Goal: Transaction & Acquisition: Purchase product/service

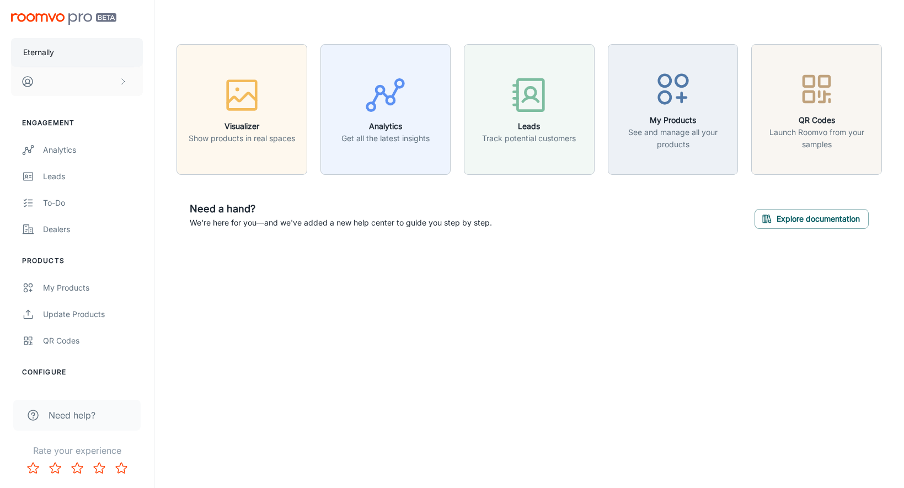
click at [83, 42] on button "Eternally" at bounding box center [77, 52] width 132 height 29
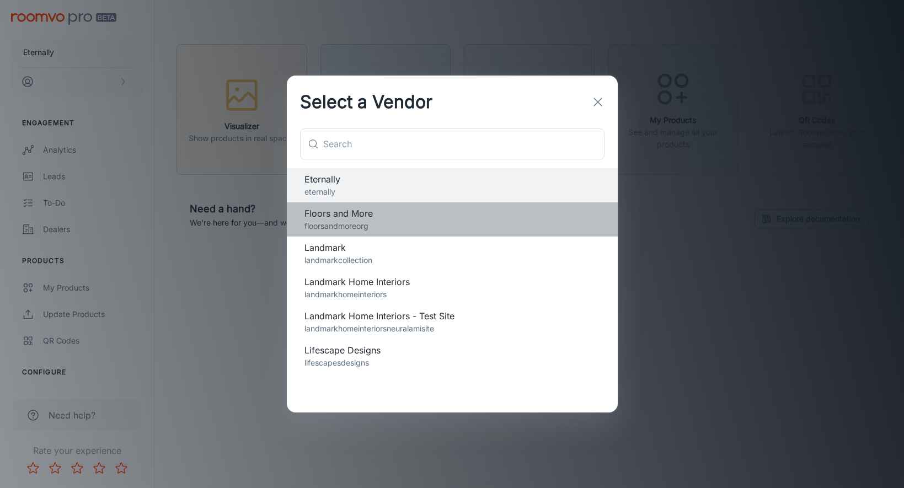
click at [365, 227] on p "floorsandmoreorg" at bounding box center [452, 226] width 296 height 12
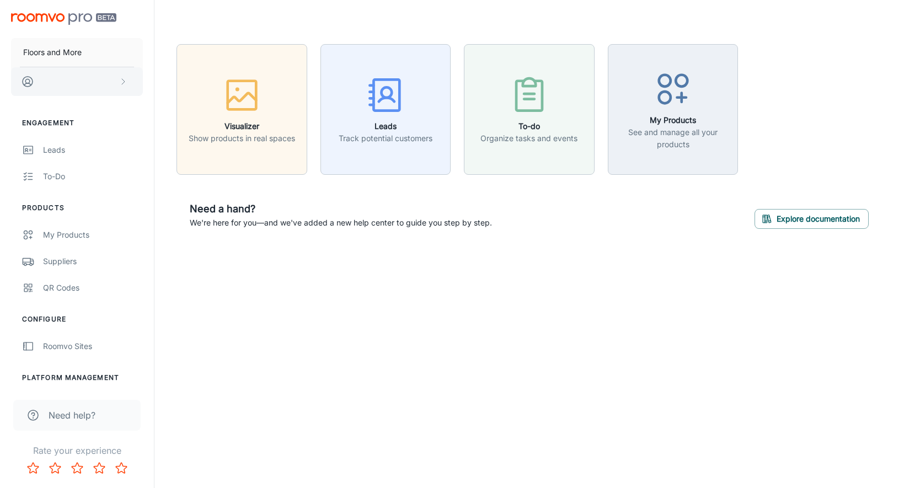
click at [71, 78] on button "scrollable content" at bounding box center [77, 81] width 132 height 29
click at [95, 64] on div at bounding box center [452, 244] width 904 height 488
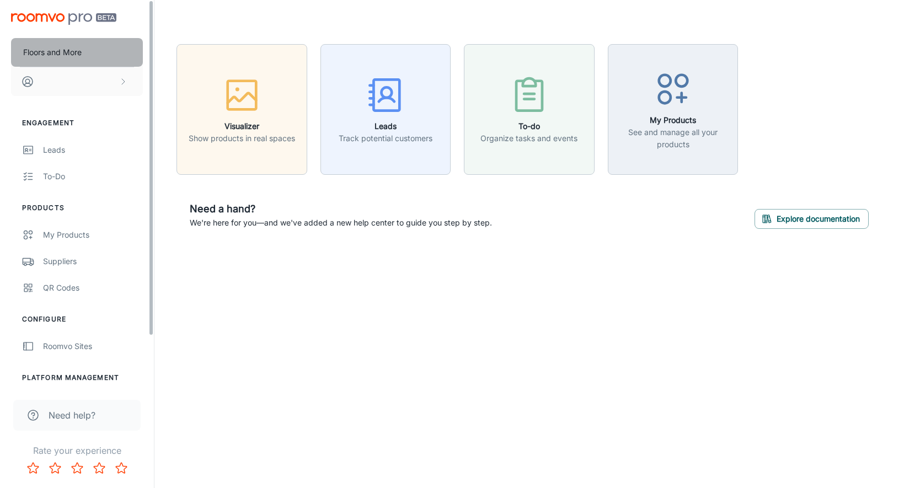
click at [83, 60] on button "Floors and More" at bounding box center [77, 52] width 132 height 29
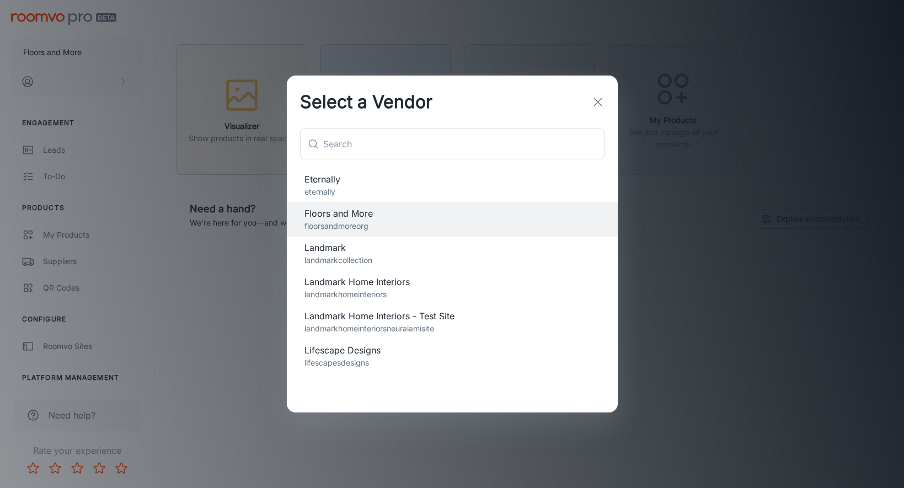
click at [591, 107] on icon "button" at bounding box center [597, 101] width 13 height 13
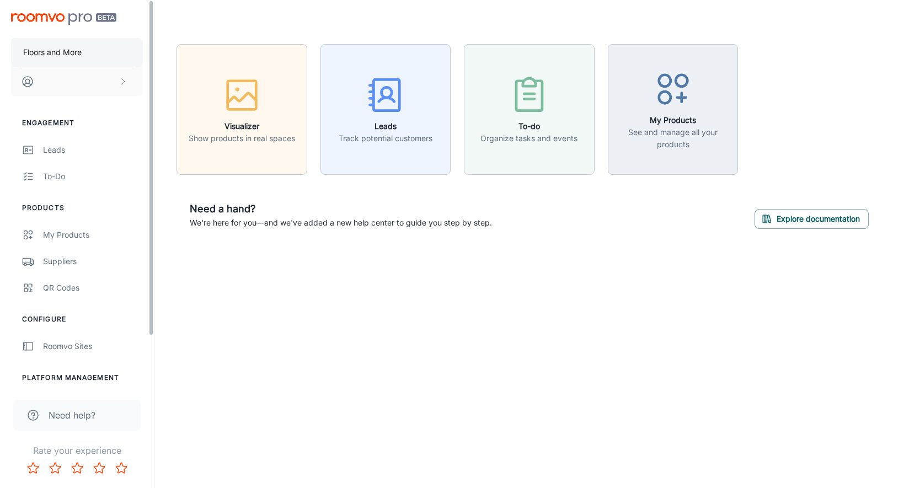
click at [79, 54] on p "Floors and More" at bounding box center [52, 52] width 58 height 12
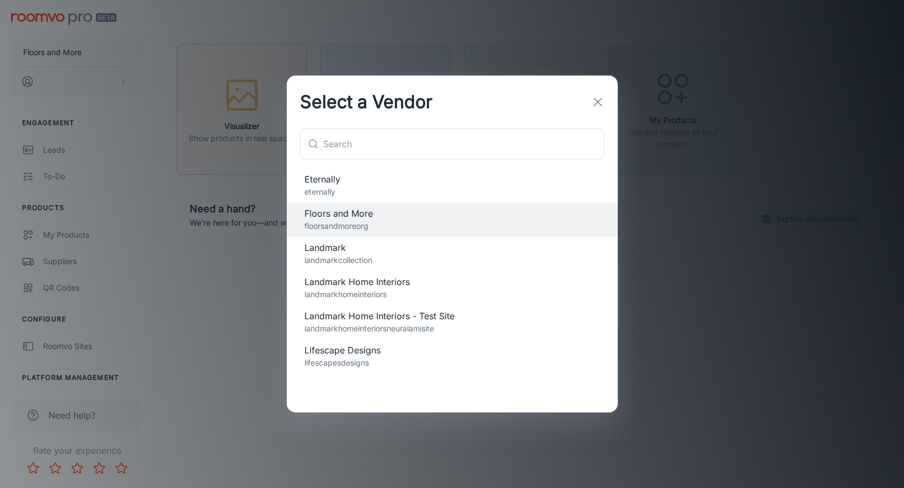
click at [174, 81] on div "Select a Vendor ​ ​ Eternally eternally Floors and More floorsandmoreorg Landma…" at bounding box center [452, 244] width 904 height 488
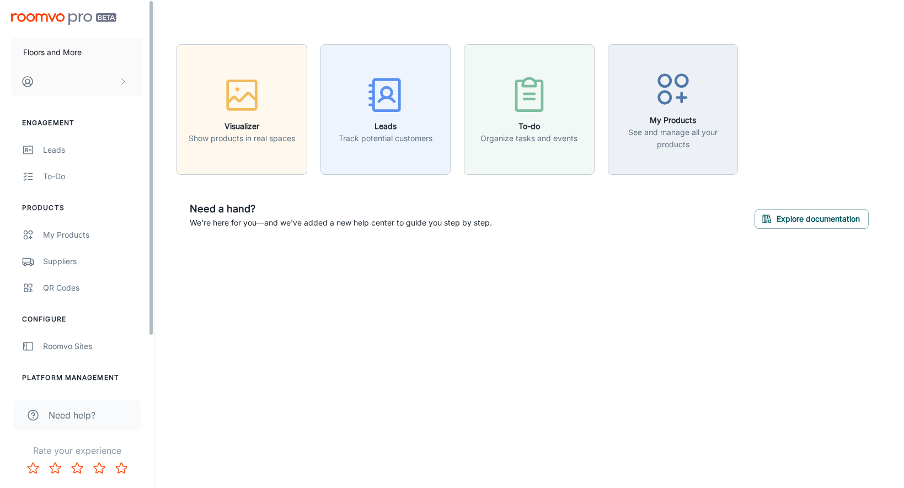
click at [53, 10] on div "Floors and More" at bounding box center [77, 52] width 154 height 105
click at [40, 19] on img "scrollable content" at bounding box center [63, 19] width 105 height 12
click at [46, 17] on img "scrollable content" at bounding box center [63, 19] width 105 height 12
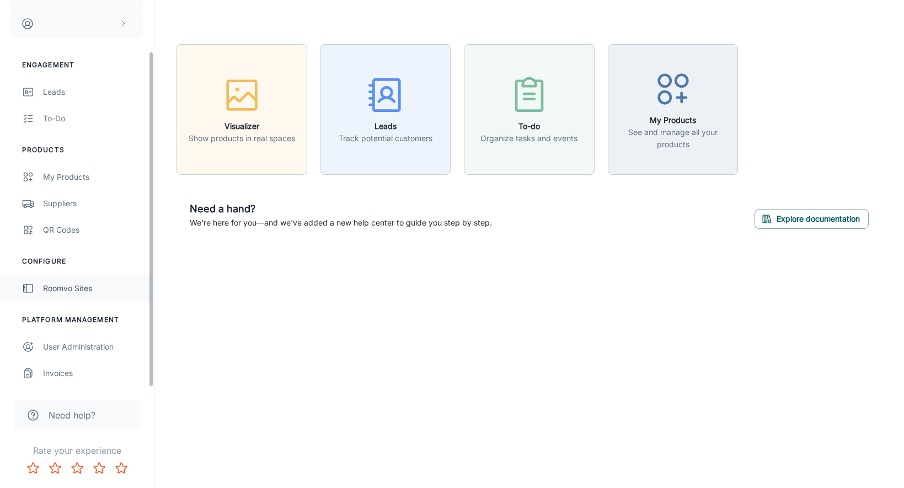
scroll to position [58, 0]
click at [68, 369] on div "Invoices" at bounding box center [93, 373] width 100 height 12
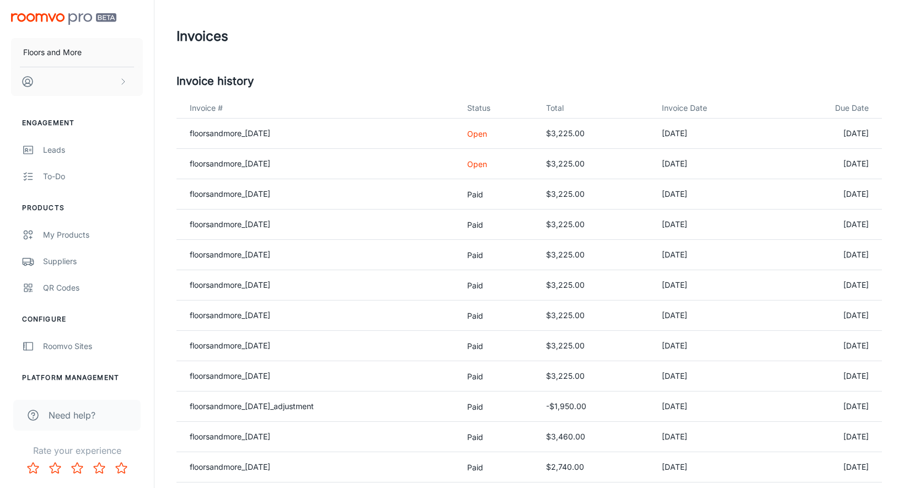
click at [857, 165] on td "[DATE]" at bounding box center [828, 164] width 108 height 30
click at [231, 159] on link "floorsandmore_[DATE]" at bounding box center [230, 163] width 81 height 9
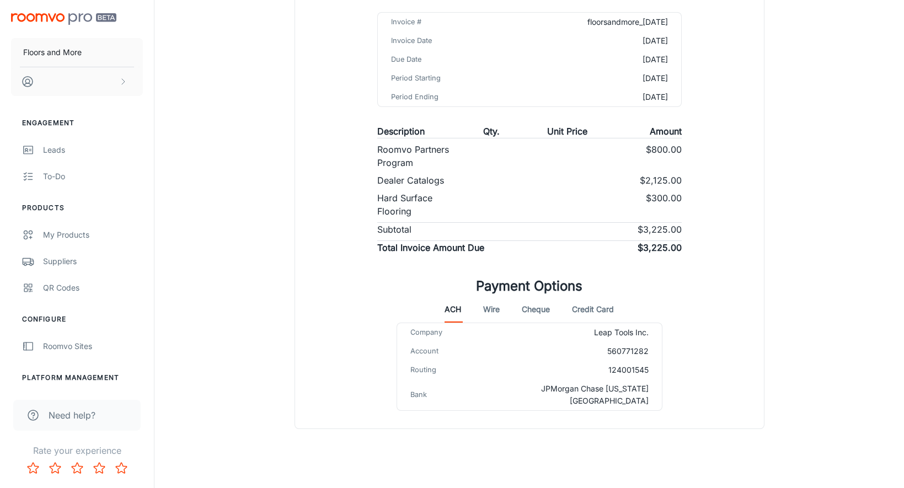
scroll to position [152, 0]
click at [589, 307] on button "Credit Card" at bounding box center [593, 310] width 42 height 26
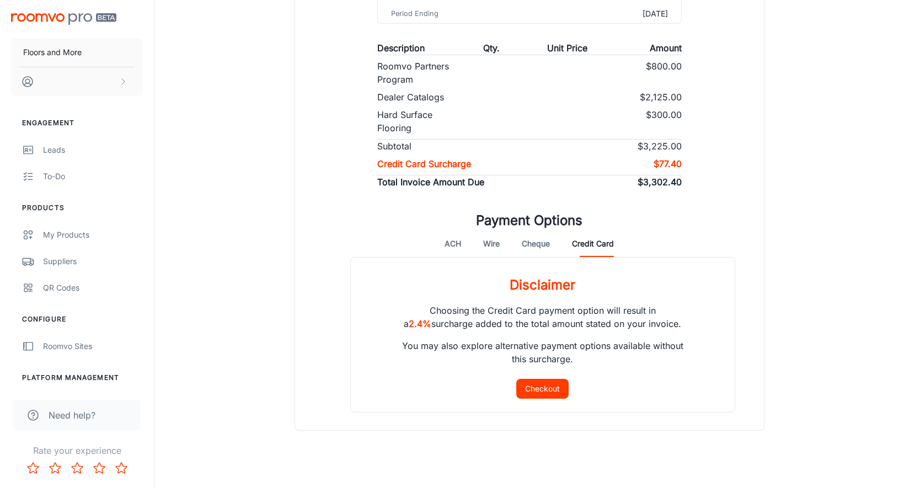
scroll to position [239, 0]
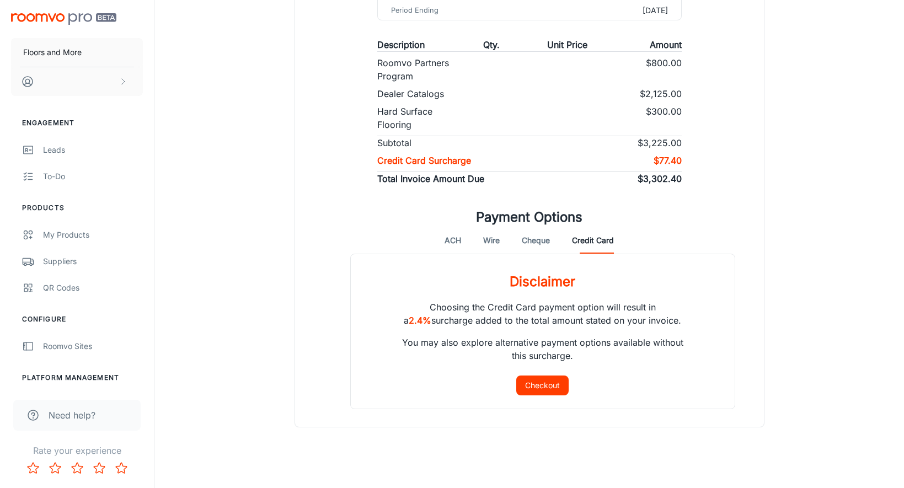
click at [454, 241] on button "ACH" at bounding box center [453, 240] width 17 height 26
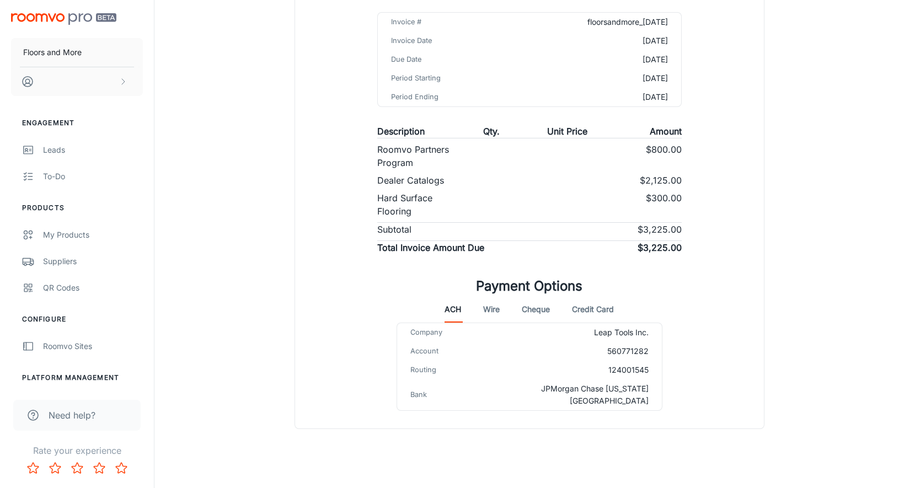
scroll to position [152, 0]
click at [490, 314] on button "Wire" at bounding box center [491, 310] width 17 height 26
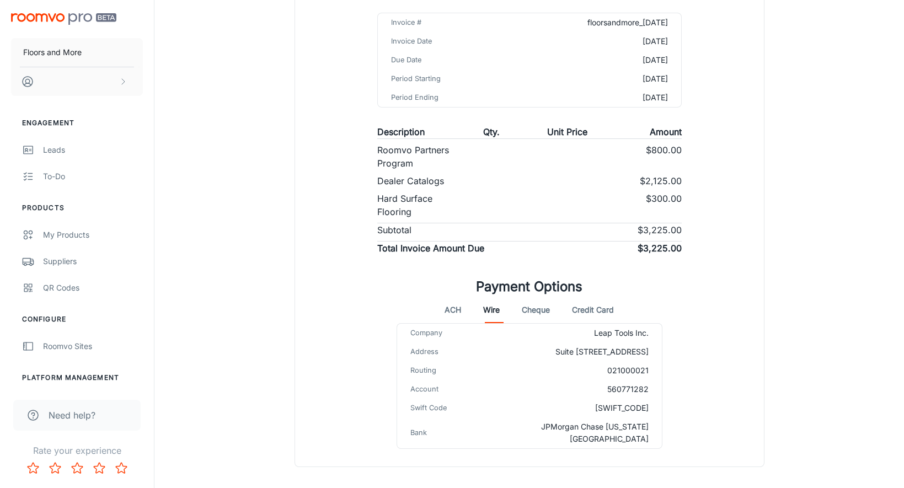
click at [535, 308] on button "Cheque" at bounding box center [536, 310] width 28 height 26
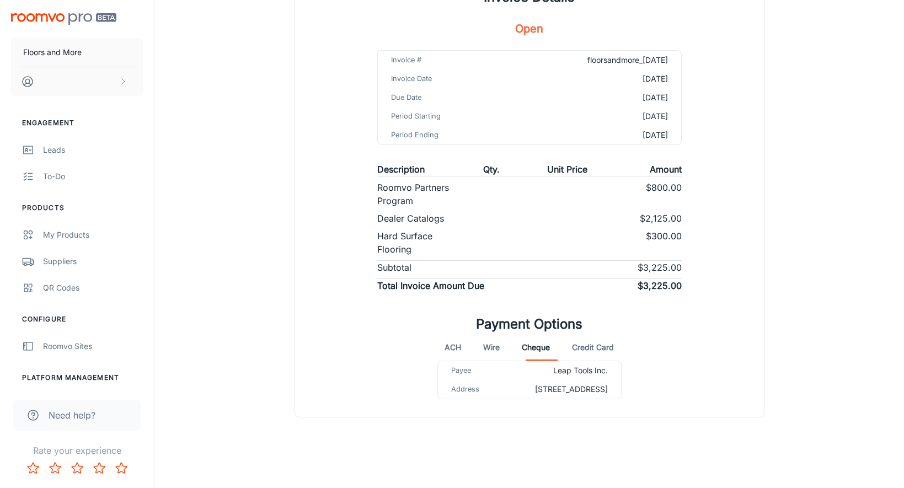
scroll to position [127, 0]
click at [580, 341] on button "Credit Card" at bounding box center [593, 347] width 42 height 26
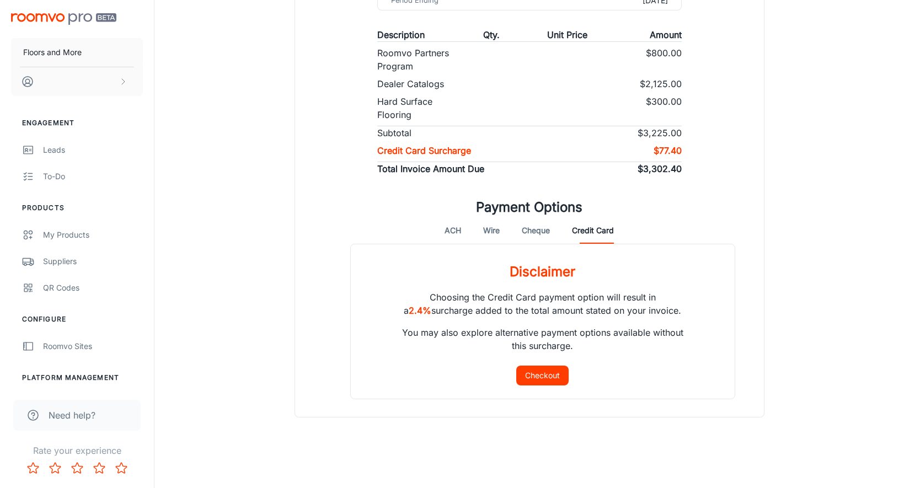
scroll to position [249, 0]
click at [533, 372] on button "Checkout" at bounding box center [542, 376] width 52 height 20
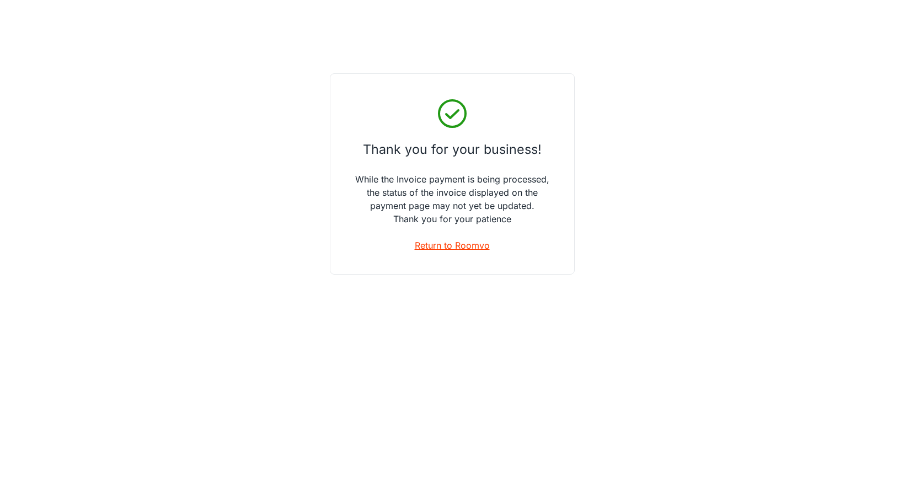
click at [424, 246] on link "Return to Roomvo" at bounding box center [452, 245] width 75 height 13
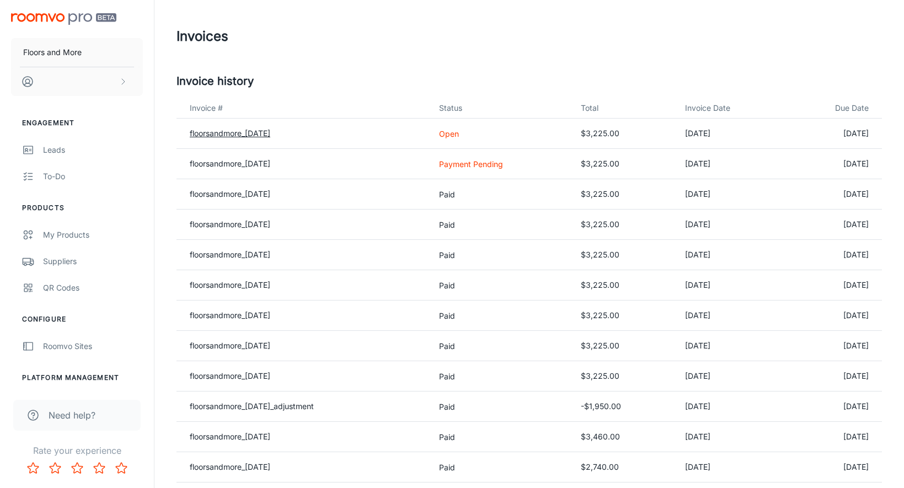
click at [270, 136] on link "floorsandmore_[DATE]" at bounding box center [230, 133] width 81 height 9
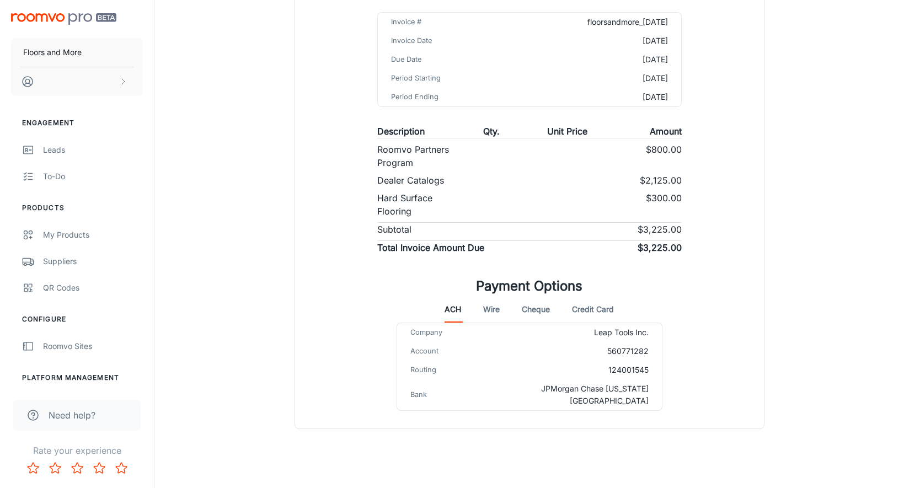
scroll to position [152, 0]
click at [590, 307] on button "Credit Card" at bounding box center [593, 310] width 42 height 26
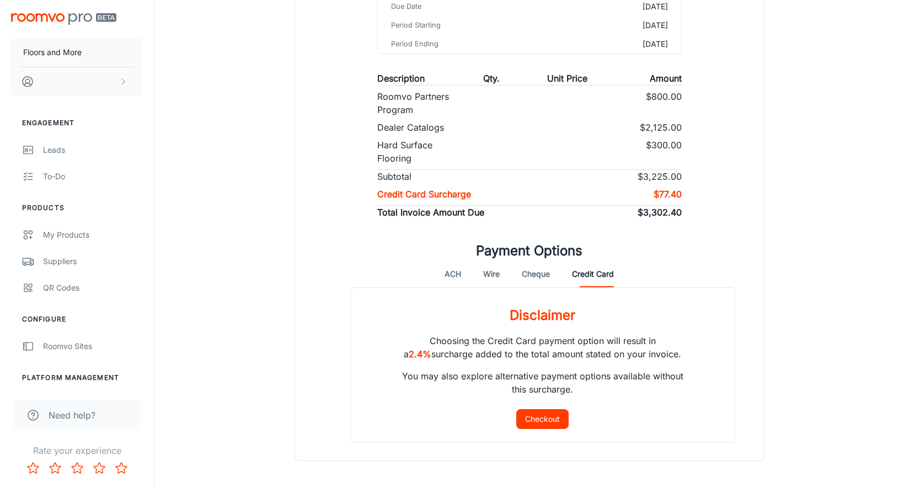
scroll to position [215, 0]
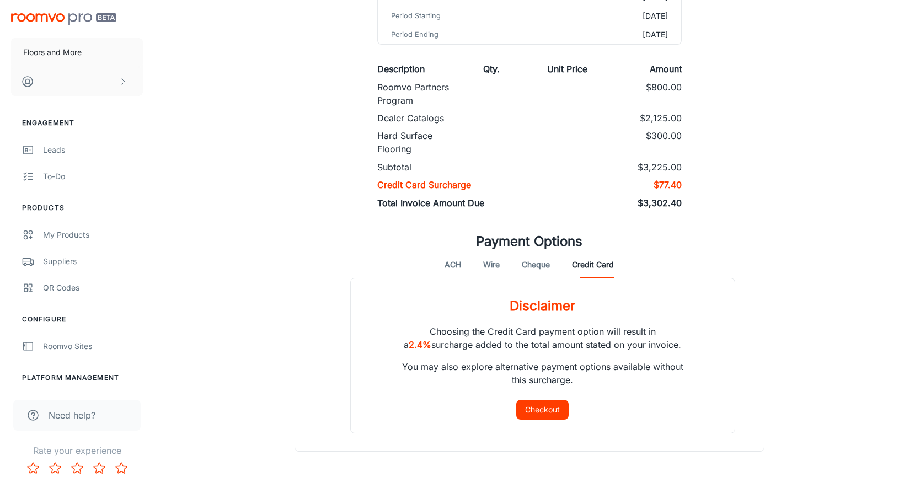
click at [544, 412] on button "Checkout" at bounding box center [542, 410] width 52 height 20
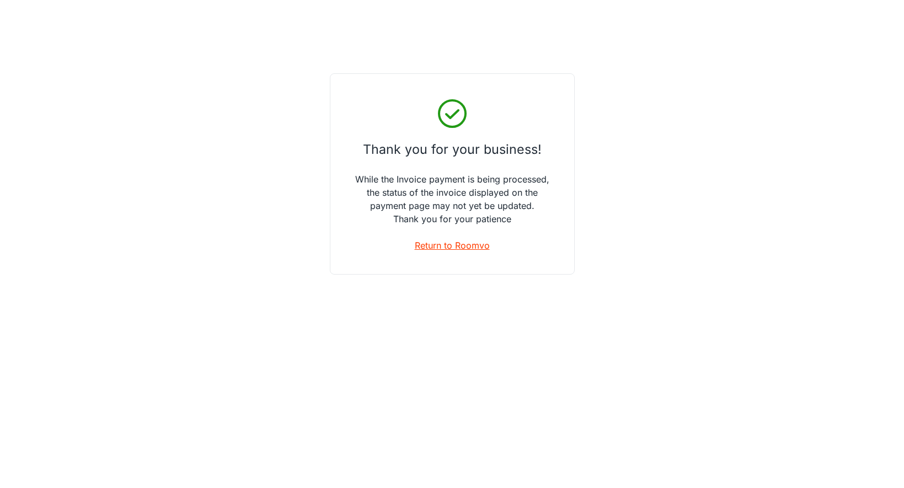
click at [451, 248] on link "Return to Roomvo" at bounding box center [452, 245] width 75 height 13
